Goal: Book appointment/travel/reservation

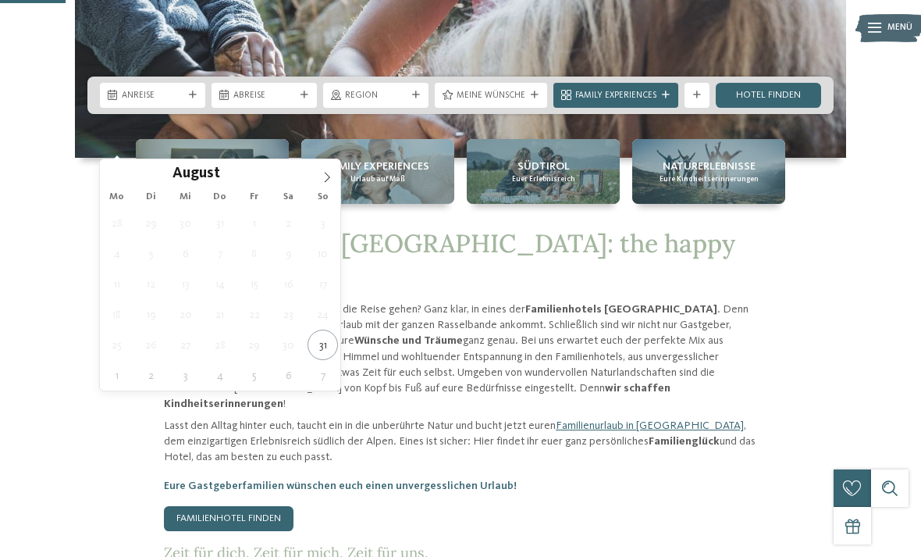
click at [322, 175] on icon at bounding box center [327, 177] width 11 height 11
type div "[DATE]"
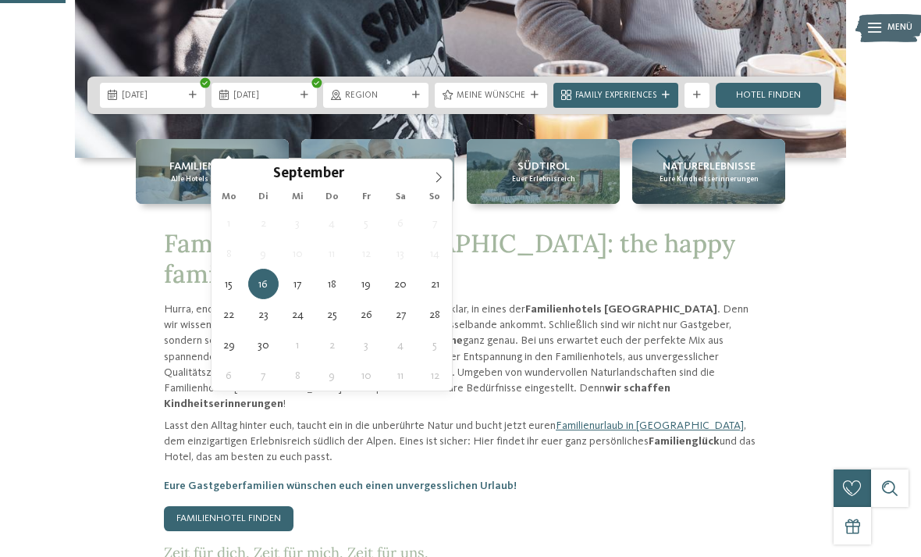
type div "[DATE]"
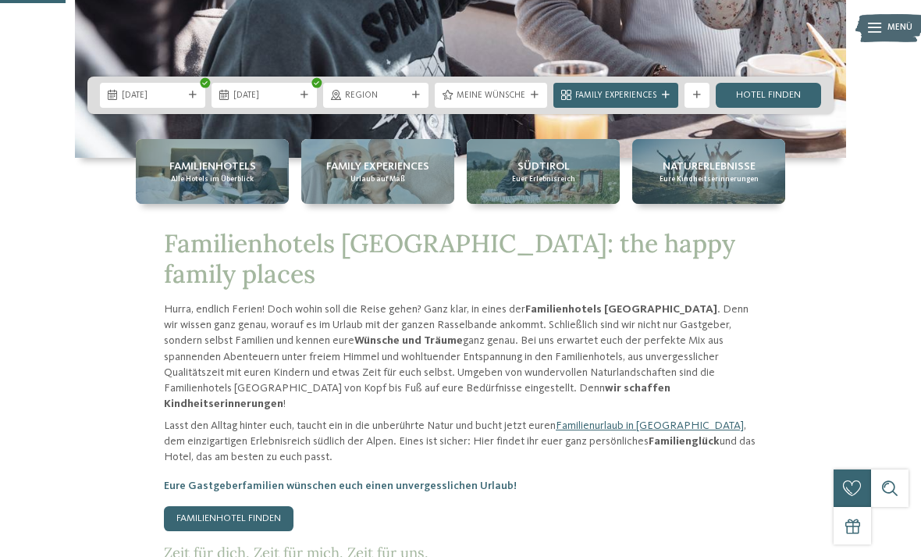
click at [413, 99] on icon at bounding box center [416, 95] width 8 height 8
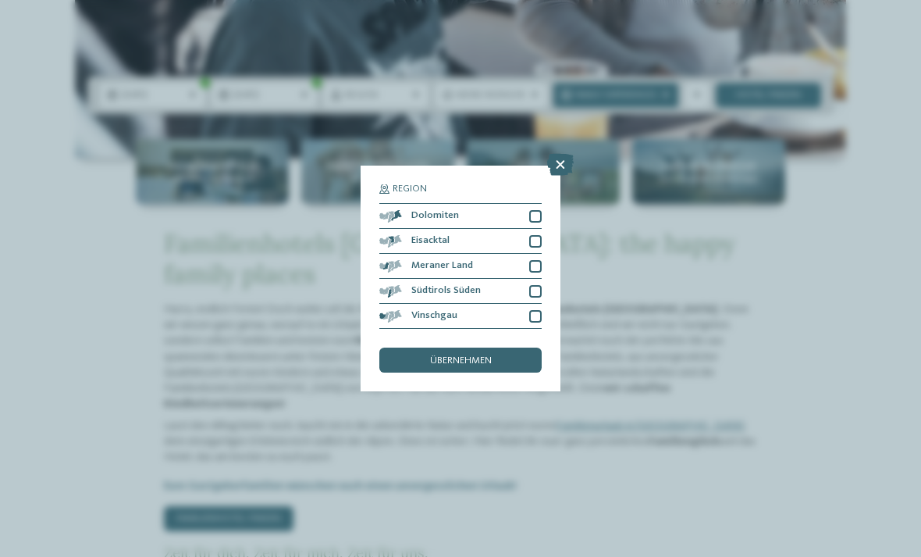
click at [540, 210] on div at bounding box center [535, 216] width 12 height 12
click at [541, 260] on div at bounding box center [535, 266] width 12 height 12
click at [536, 310] on div at bounding box center [535, 316] width 12 height 12
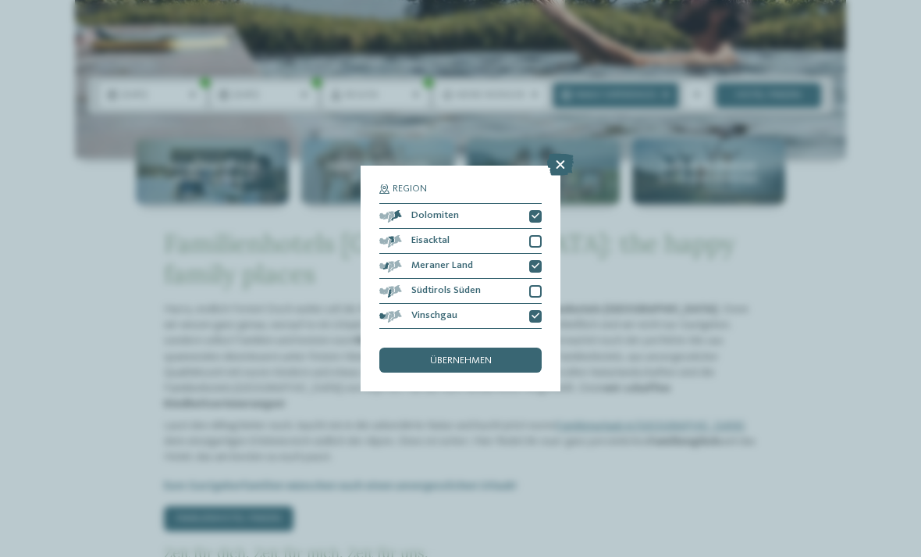
click at [536, 285] on div at bounding box center [535, 291] width 12 height 12
click at [536, 235] on div at bounding box center [535, 241] width 12 height 12
click at [502, 347] on div "übernehmen" at bounding box center [460, 359] width 162 height 25
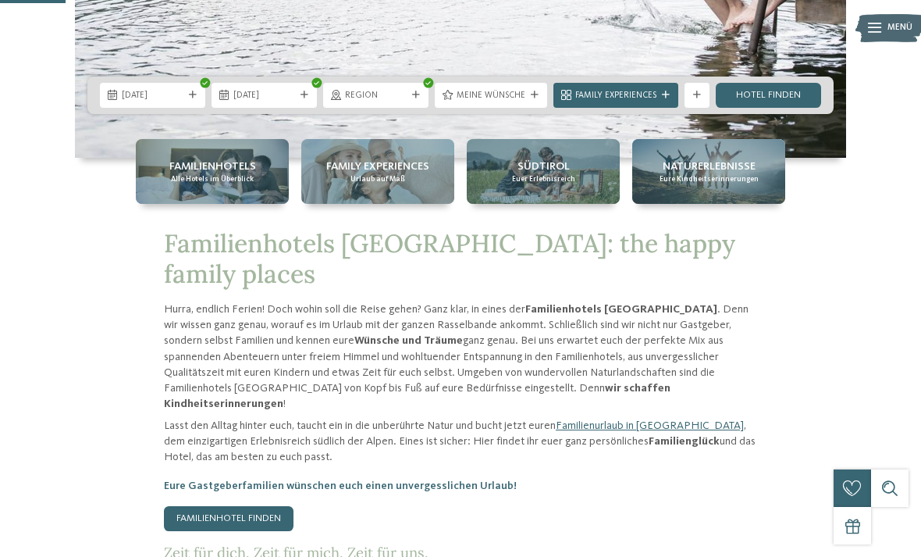
click at [657, 108] on div "Family Experiences" at bounding box center [616, 95] width 125 height 25
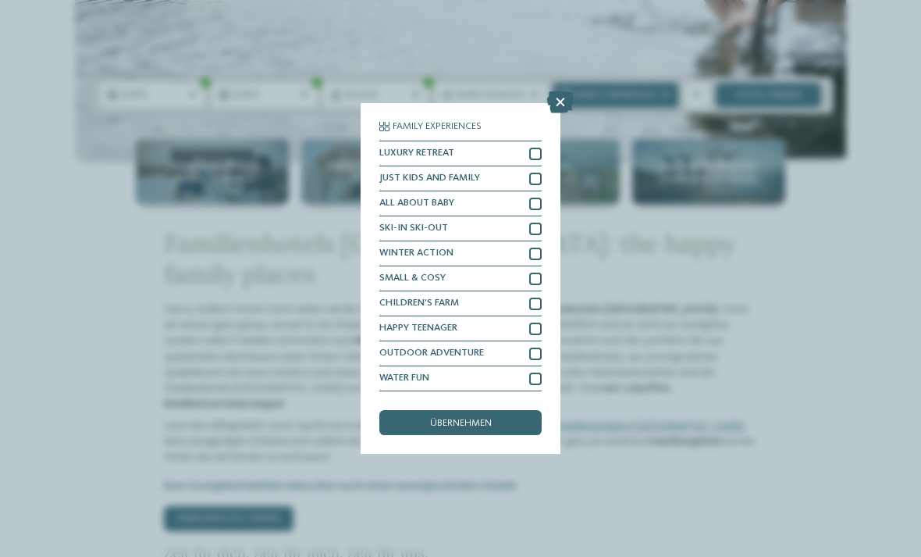
click at [564, 91] on icon at bounding box center [560, 102] width 27 height 22
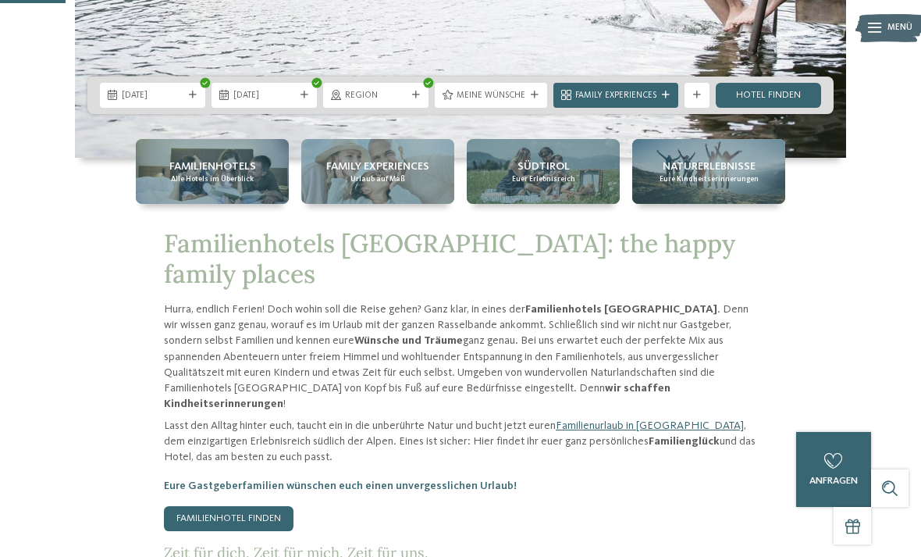
click at [777, 108] on link "Hotel finden" at bounding box center [768, 95] width 105 height 25
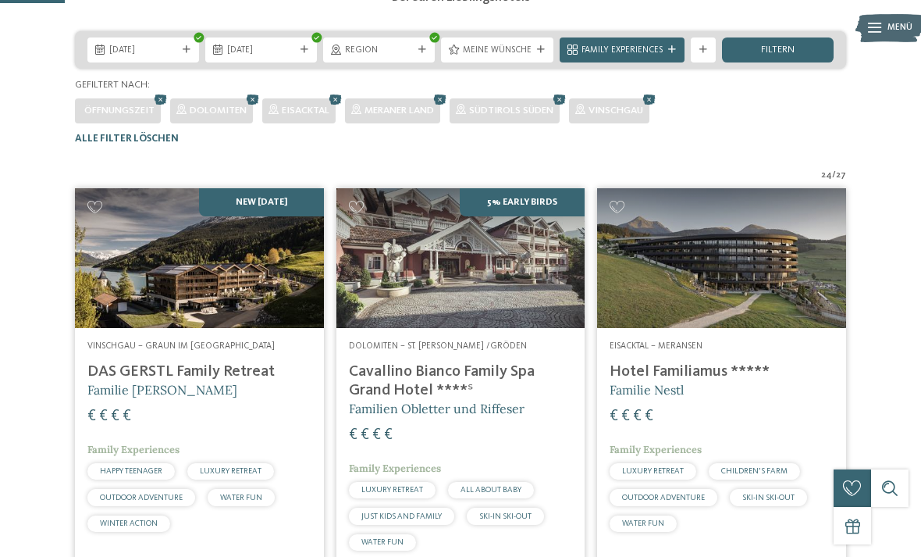
scroll to position [259, 0]
click at [817, 63] on div "filtern" at bounding box center [778, 50] width 112 height 25
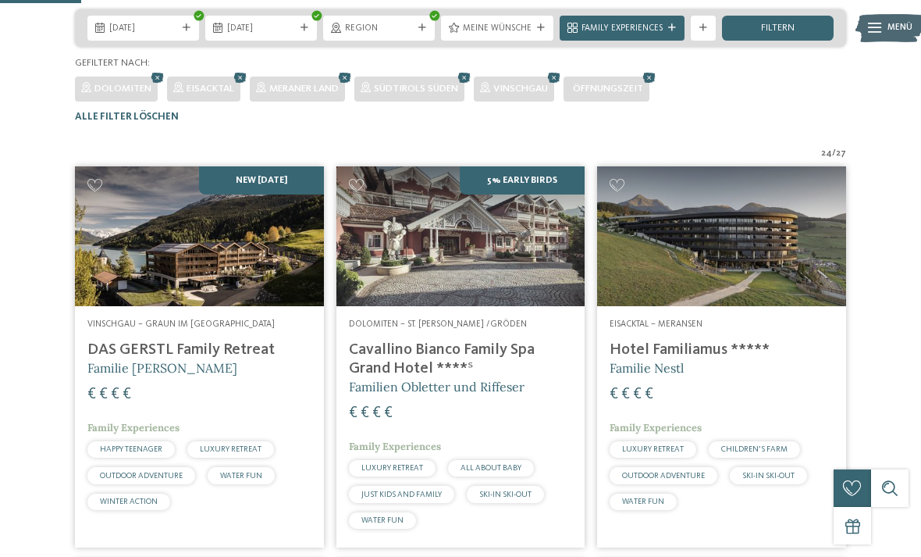
scroll to position [278, 0]
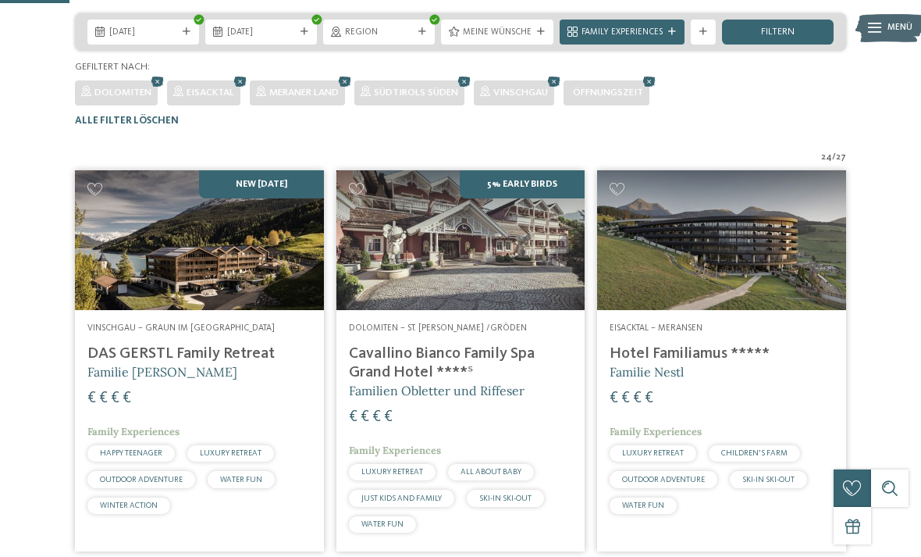
click at [803, 45] on div "filtern" at bounding box center [778, 32] width 112 height 25
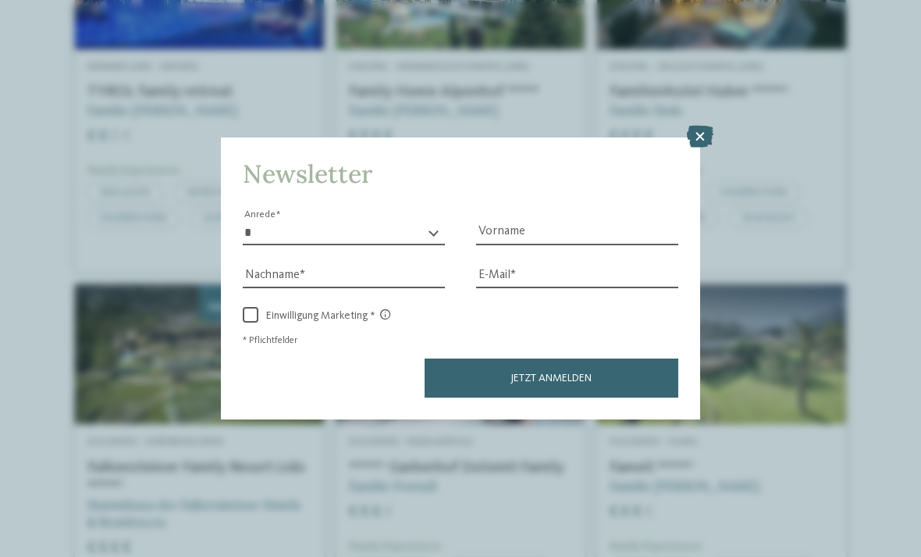
scroll to position [932, 0]
